Goal: Task Accomplishment & Management: Complete application form

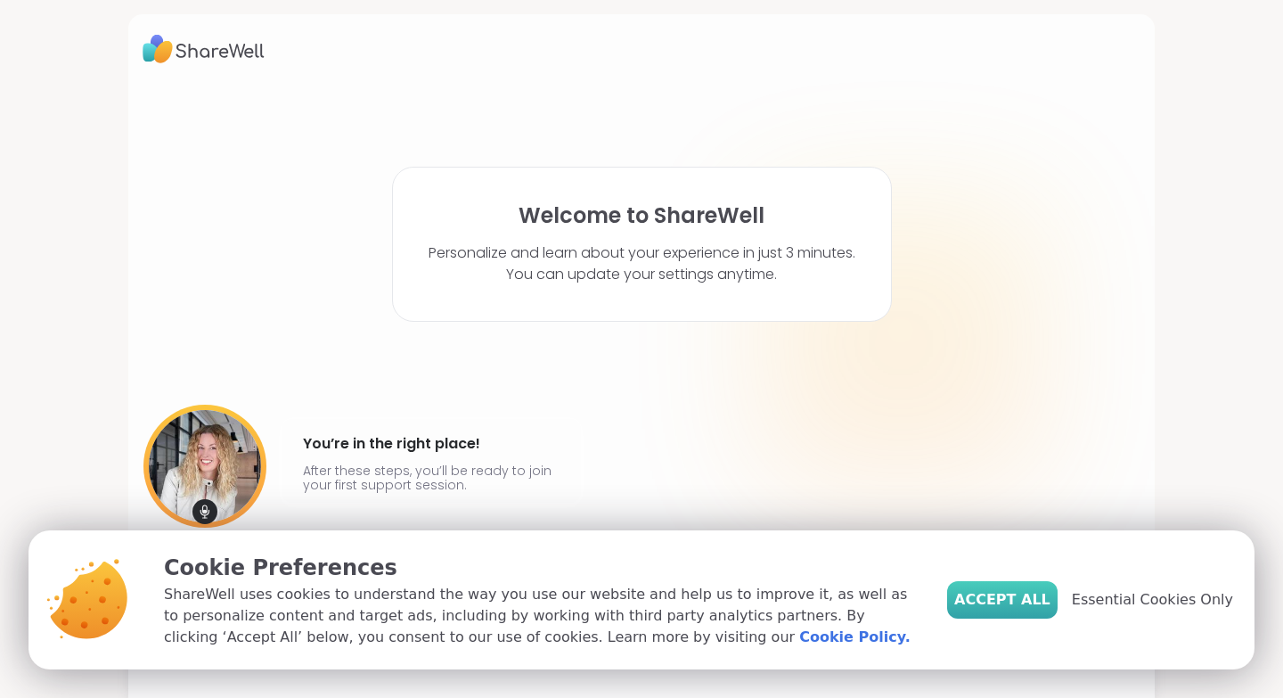
click at [1048, 595] on span "Accept All" at bounding box center [1002, 599] width 96 height 21
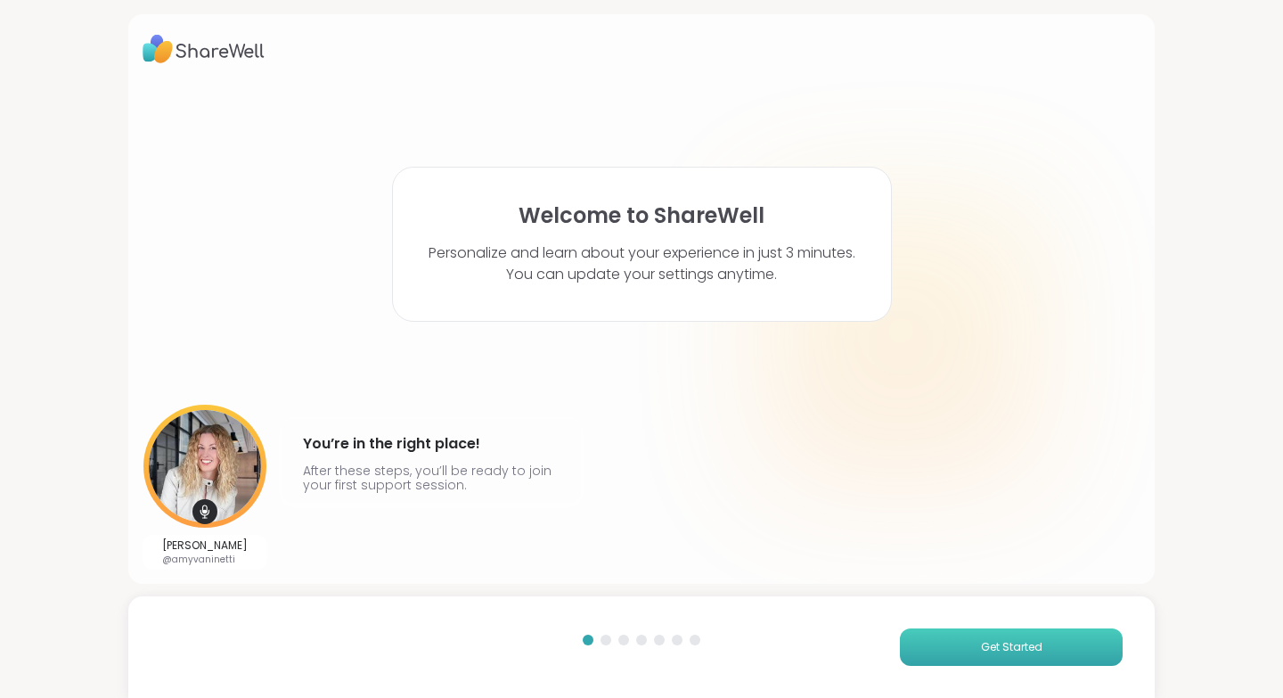
click at [917, 650] on button "Get Started" at bounding box center [1011, 646] width 223 height 37
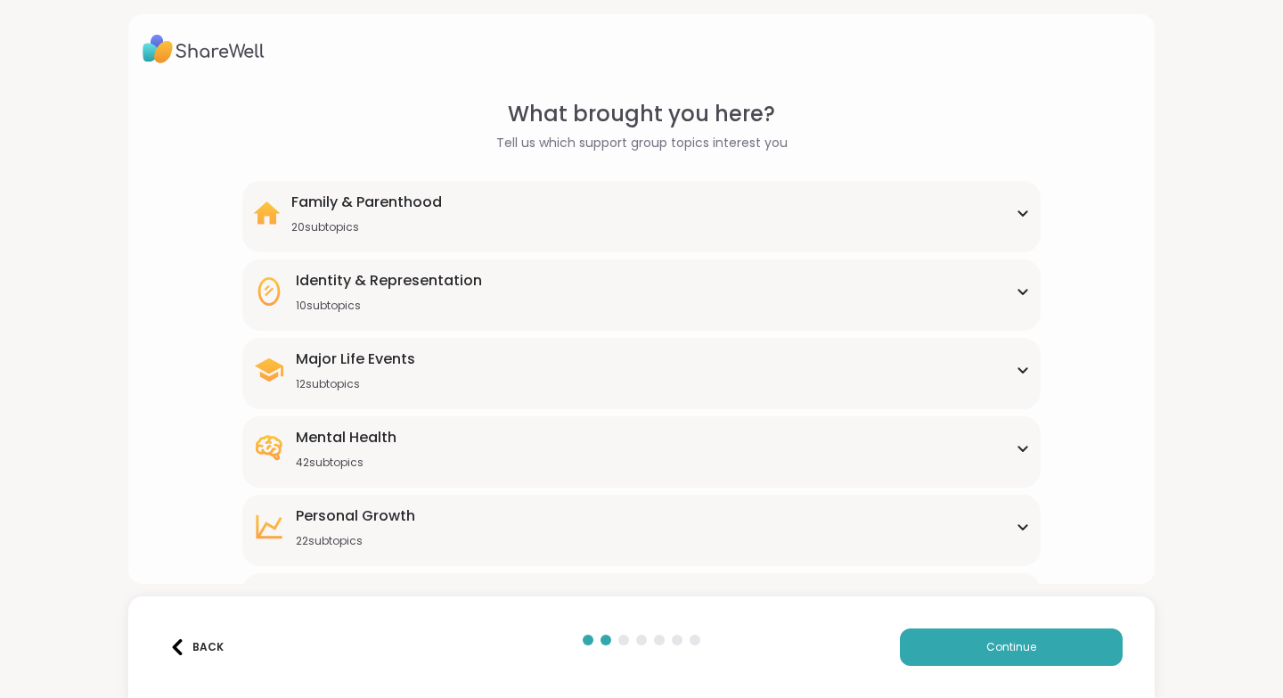
click at [834, 452] on div "Mental Health 42 subtopics" at bounding box center [641, 448] width 777 height 43
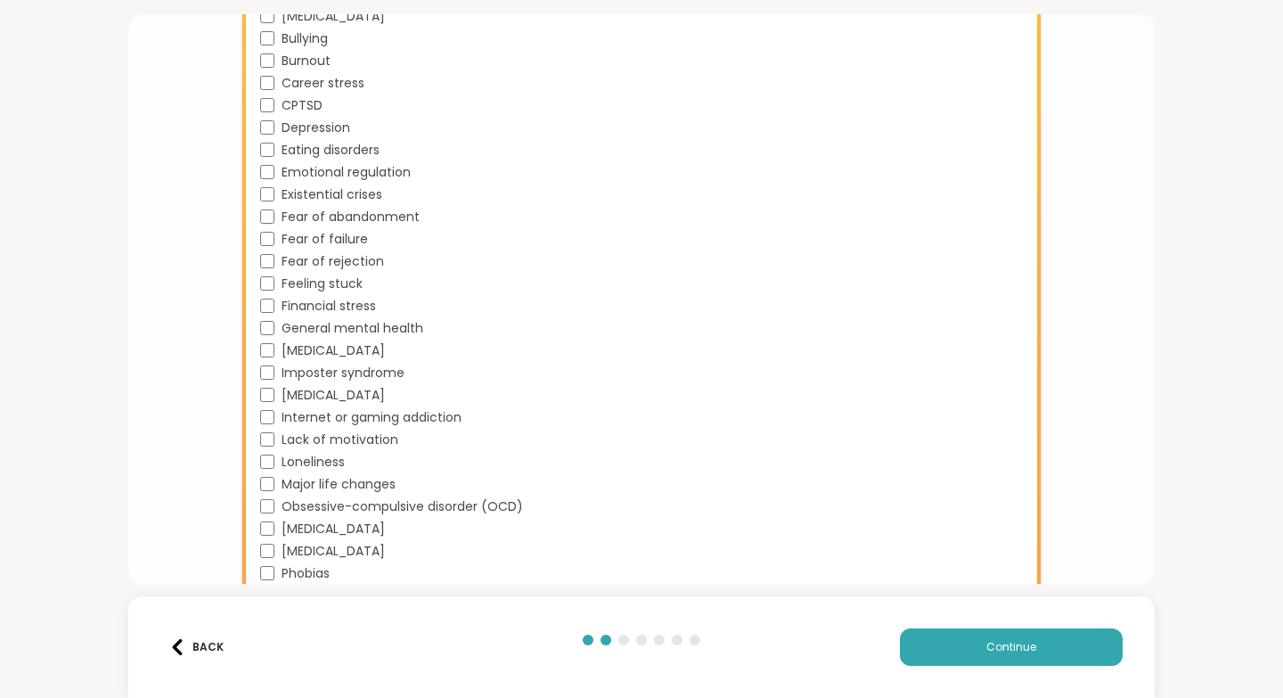
scroll to position [670, 0]
click at [936, 648] on button "Continue" at bounding box center [1011, 646] width 223 height 37
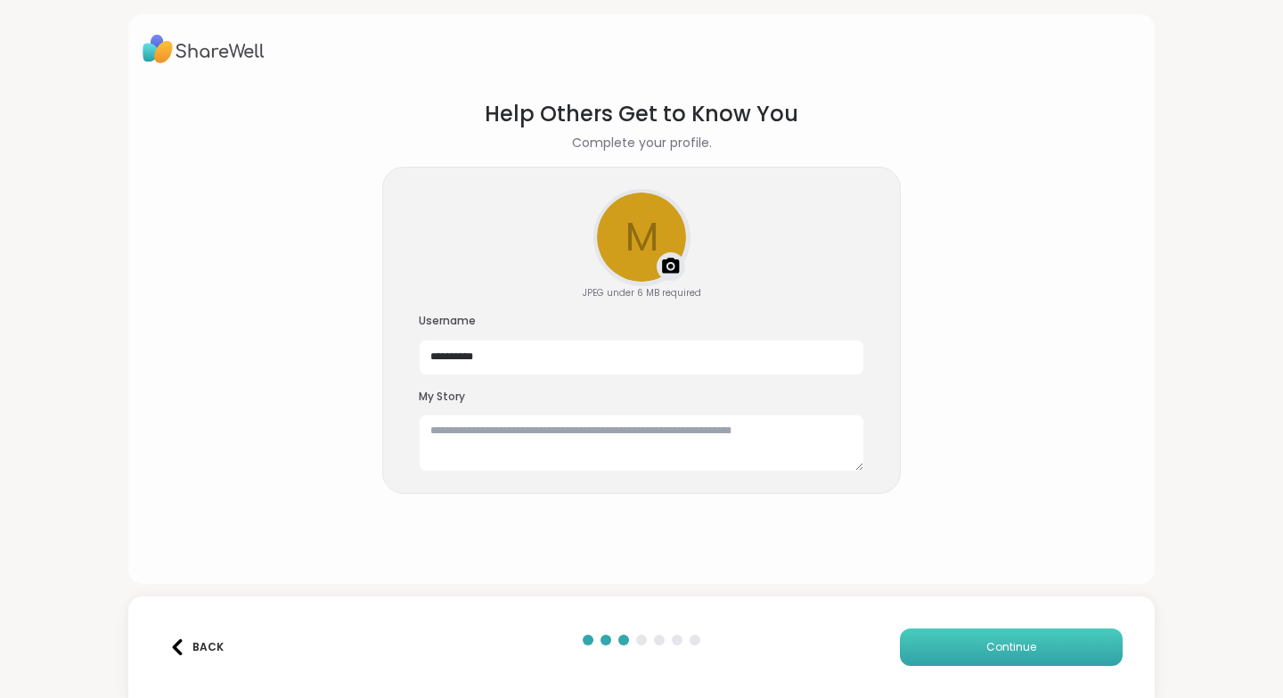
scroll to position [0, 0]
click at [960, 650] on button "Continue" at bounding box center [1011, 646] width 223 height 37
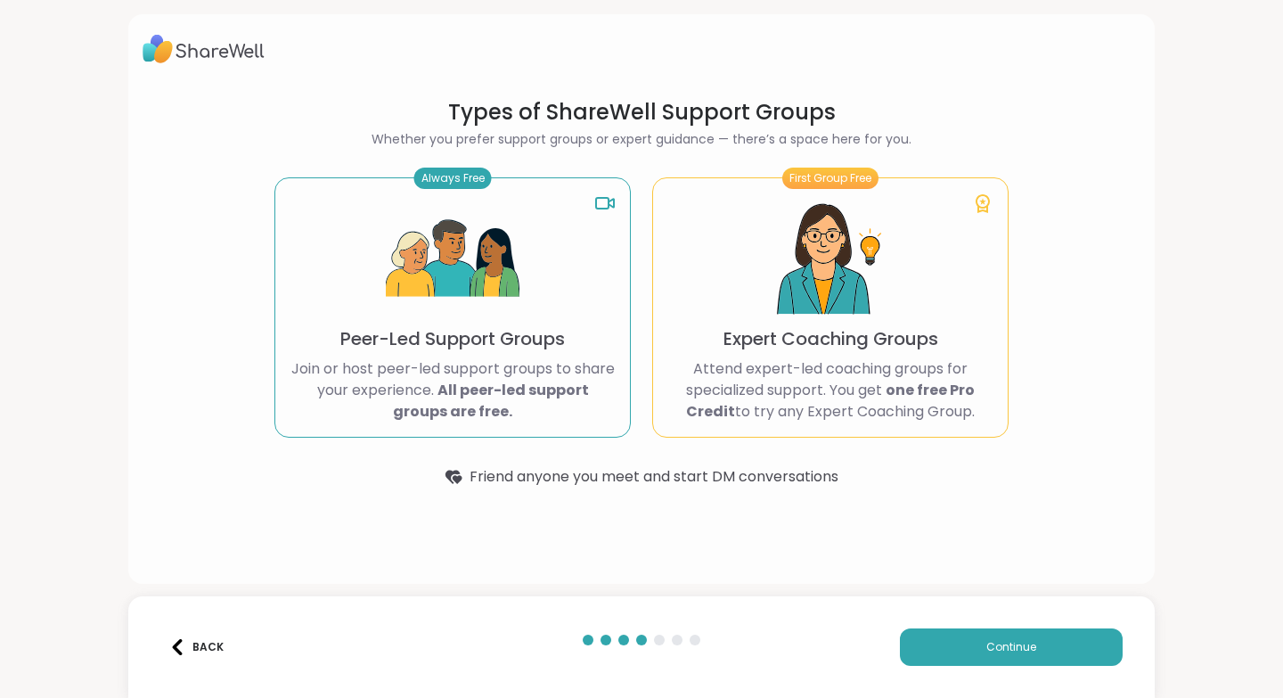
click at [404, 294] on img at bounding box center [453, 259] width 134 height 134
click at [1018, 650] on span "Continue" at bounding box center [1011, 647] width 50 height 16
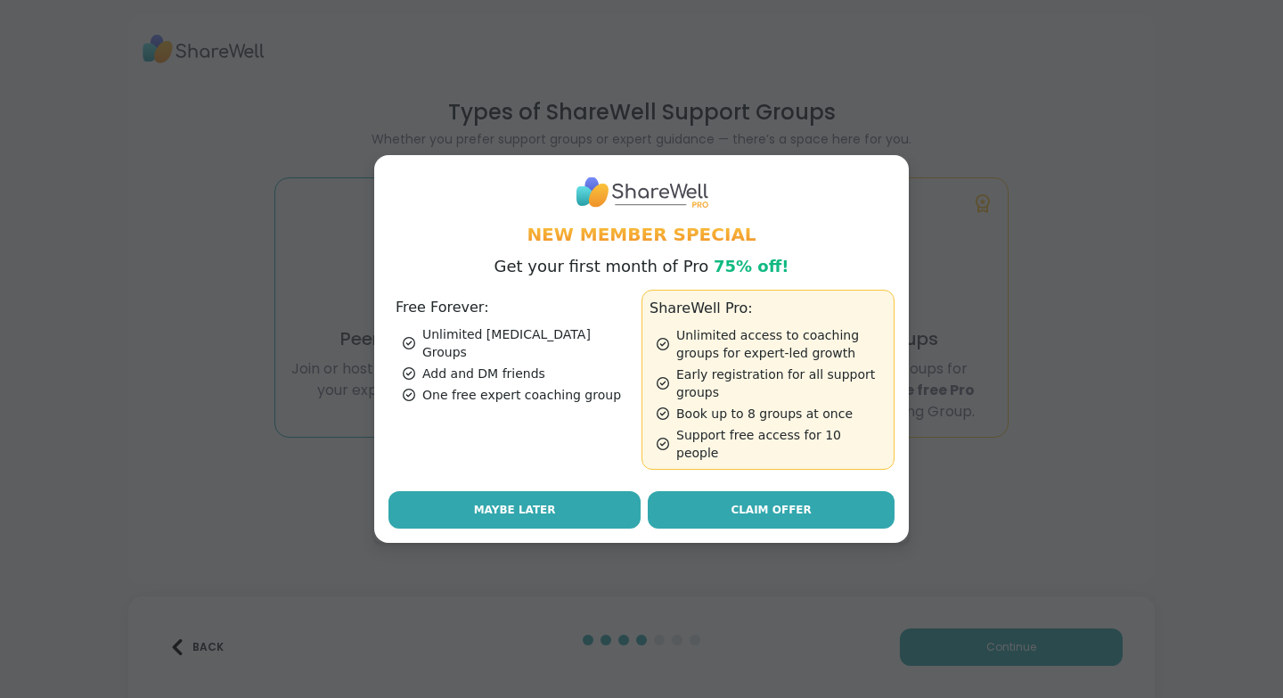
click at [616, 495] on button "Maybe Later" at bounding box center [515, 509] width 252 height 37
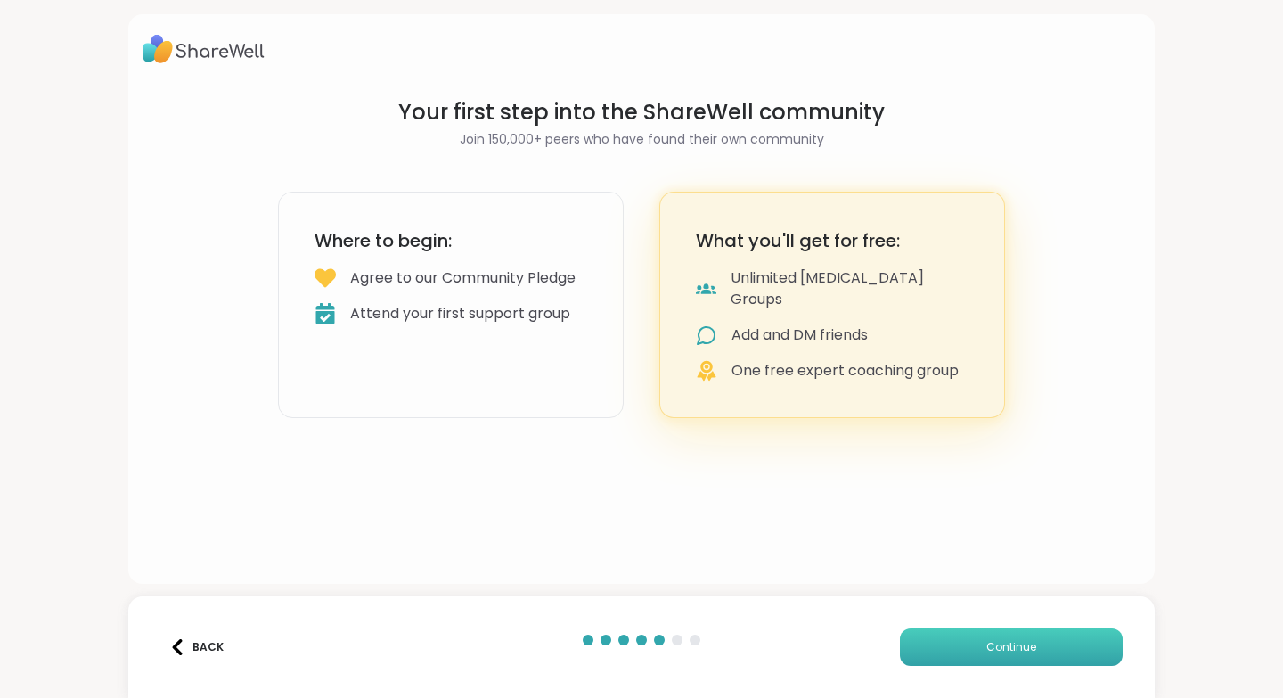
click at [927, 636] on button "Continue" at bounding box center [1011, 646] width 223 height 37
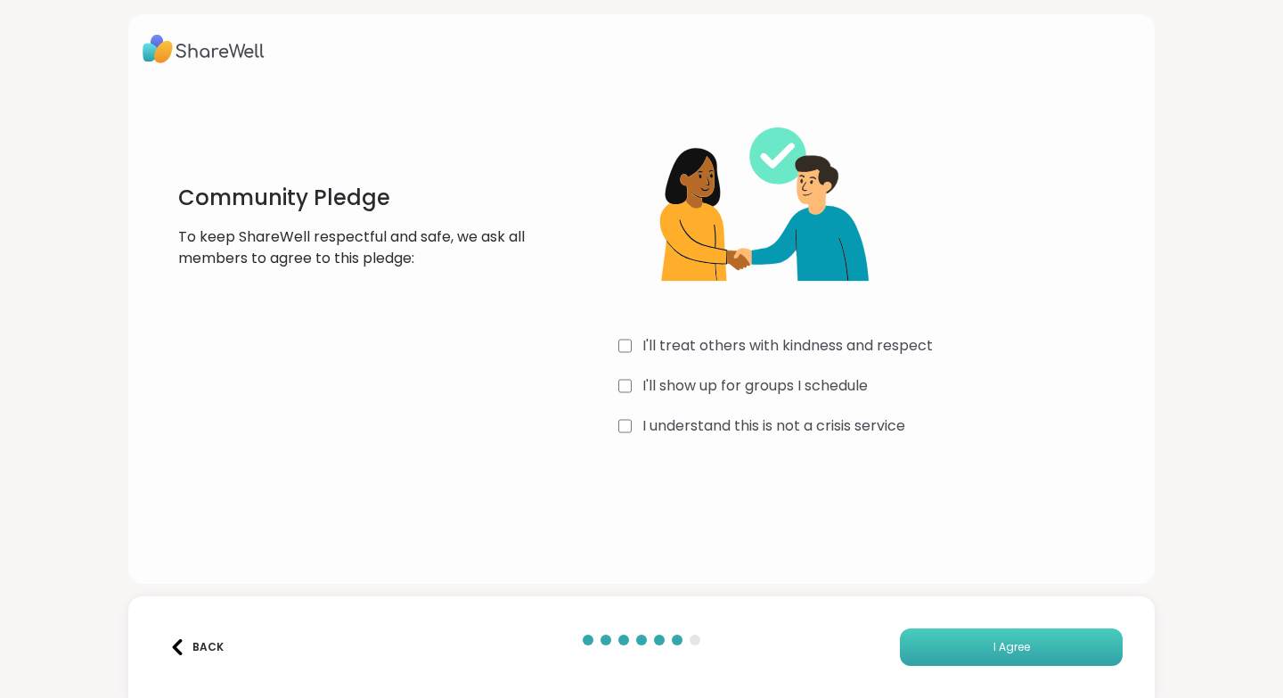
click at [992, 658] on button "I Agree" at bounding box center [1011, 646] width 223 height 37
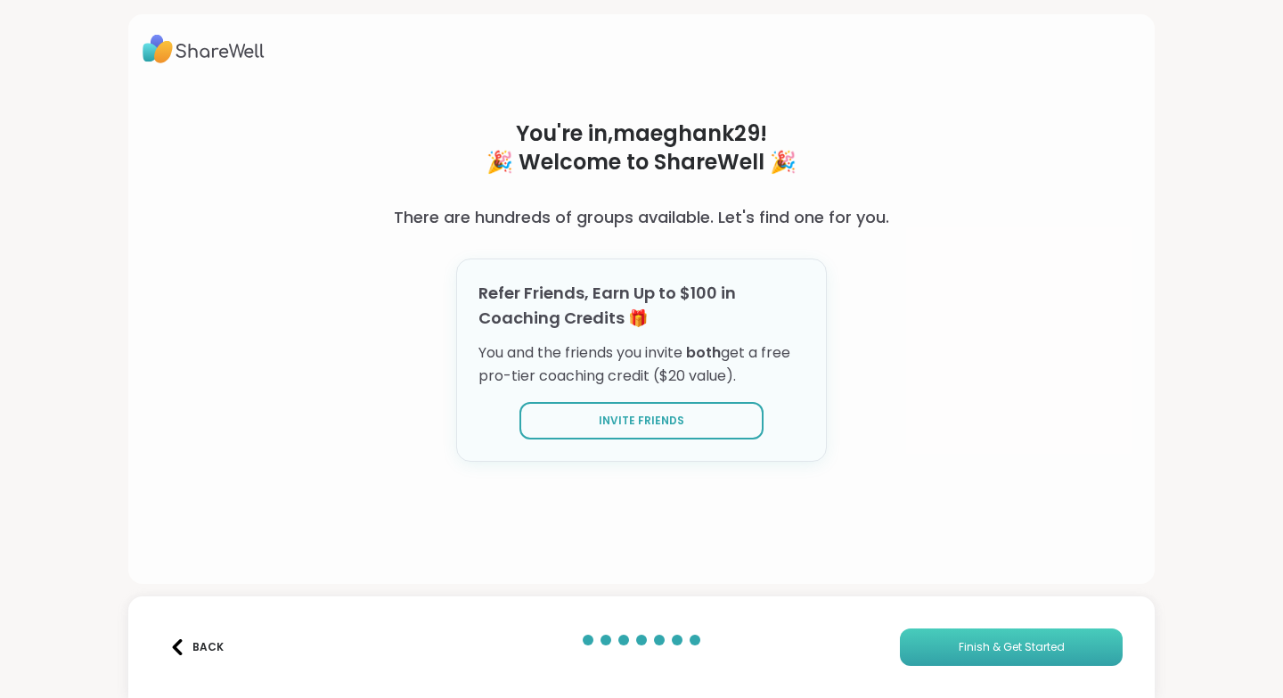
click at [952, 643] on button "Finish & Get Started" at bounding box center [1011, 646] width 223 height 37
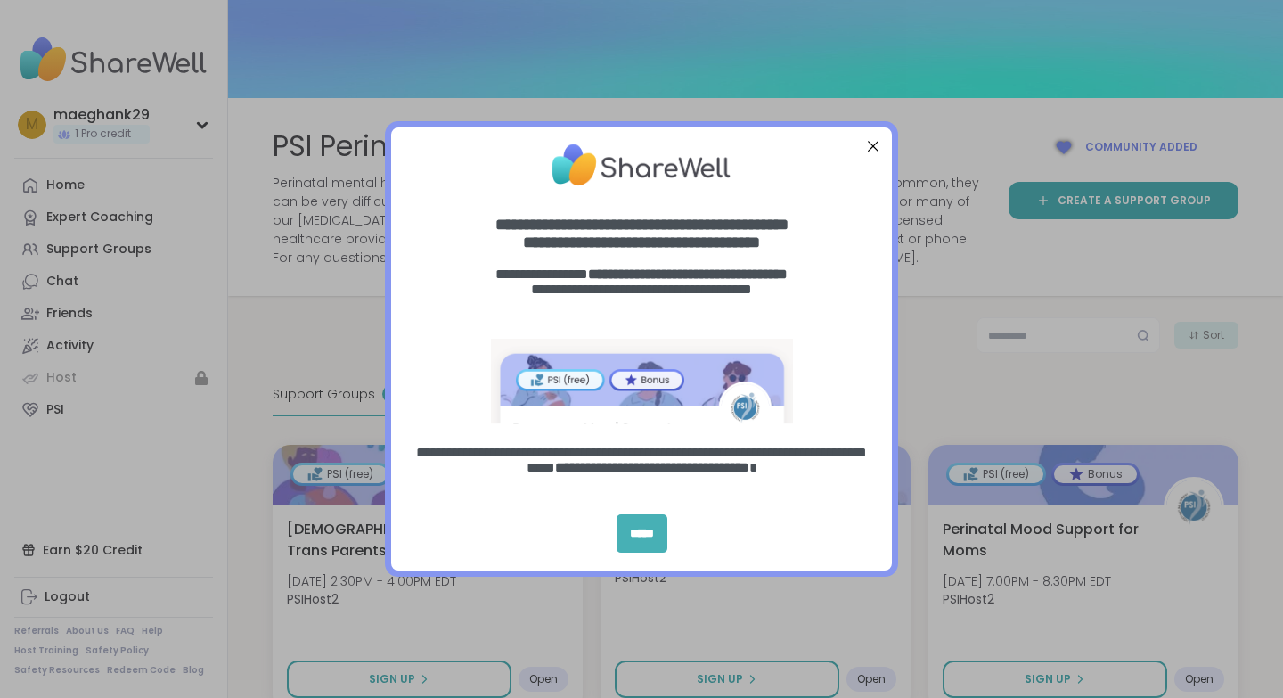
click at [638, 533] on div "*****" at bounding box center [642, 533] width 51 height 38
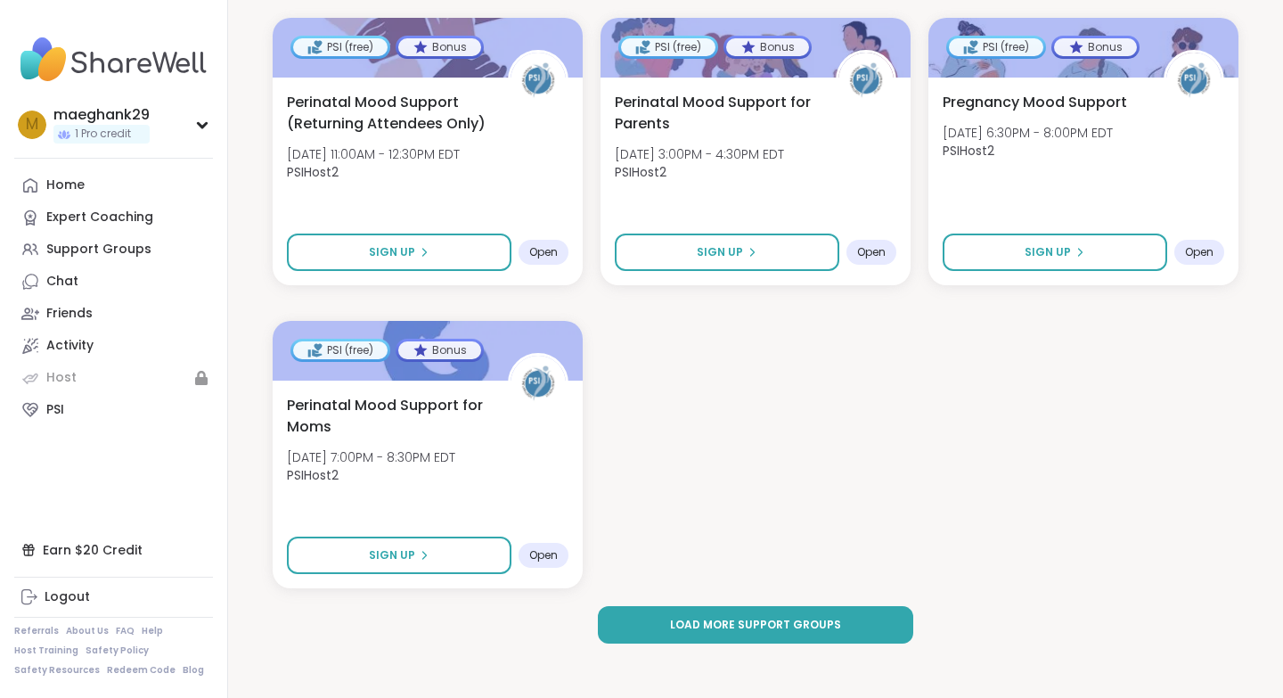
scroll to position [2547, 0]
click at [679, 628] on span "Load more support groups" at bounding box center [755, 626] width 171 height 16
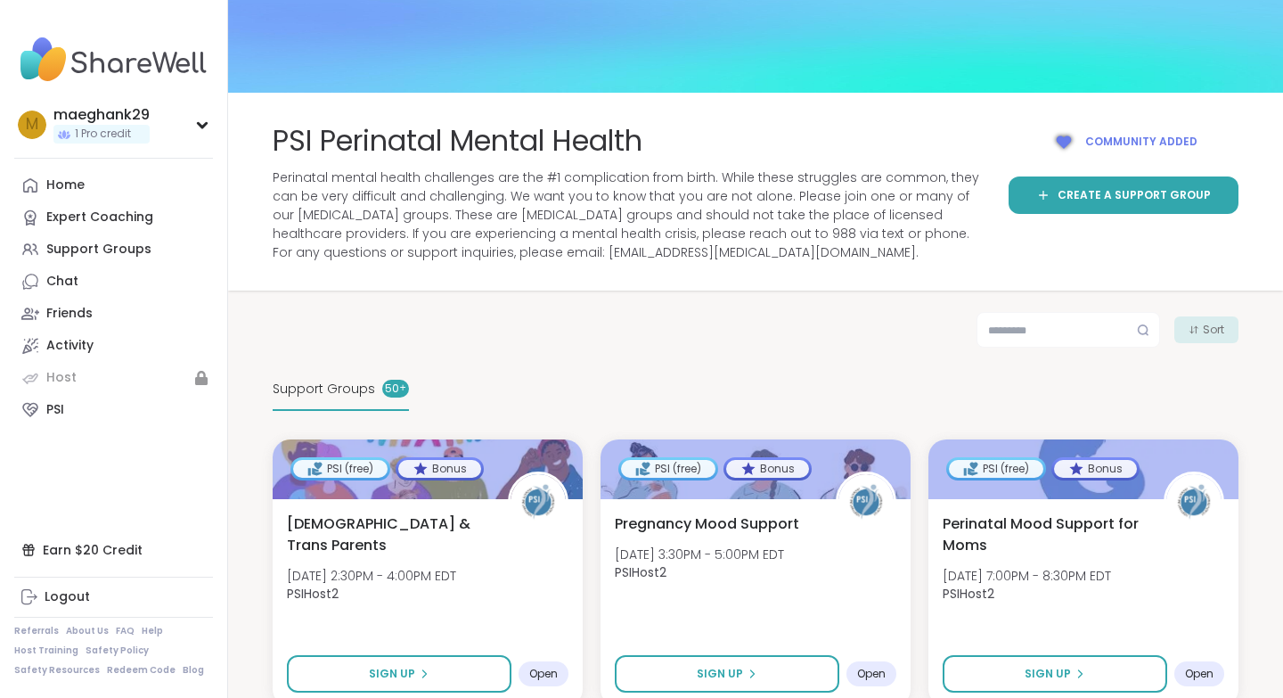
scroll to position [0, 0]
